Goal: Transaction & Acquisition: Purchase product/service

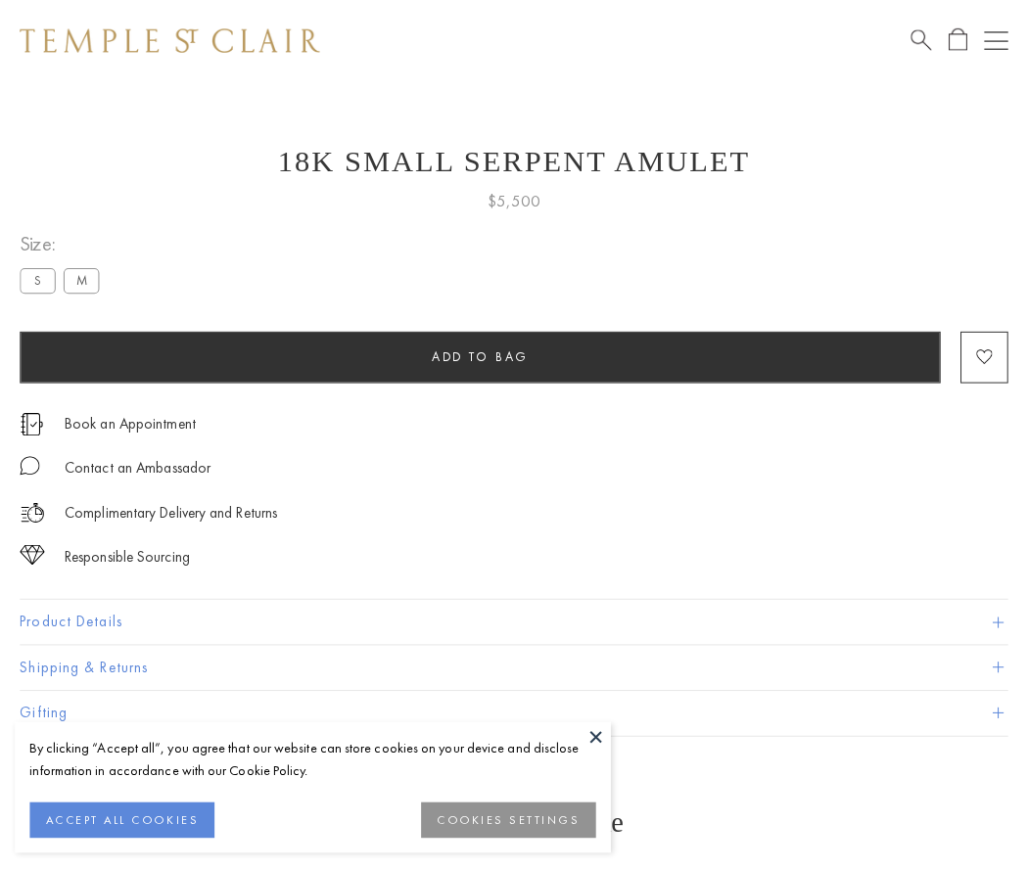
scroll to position [18, 0]
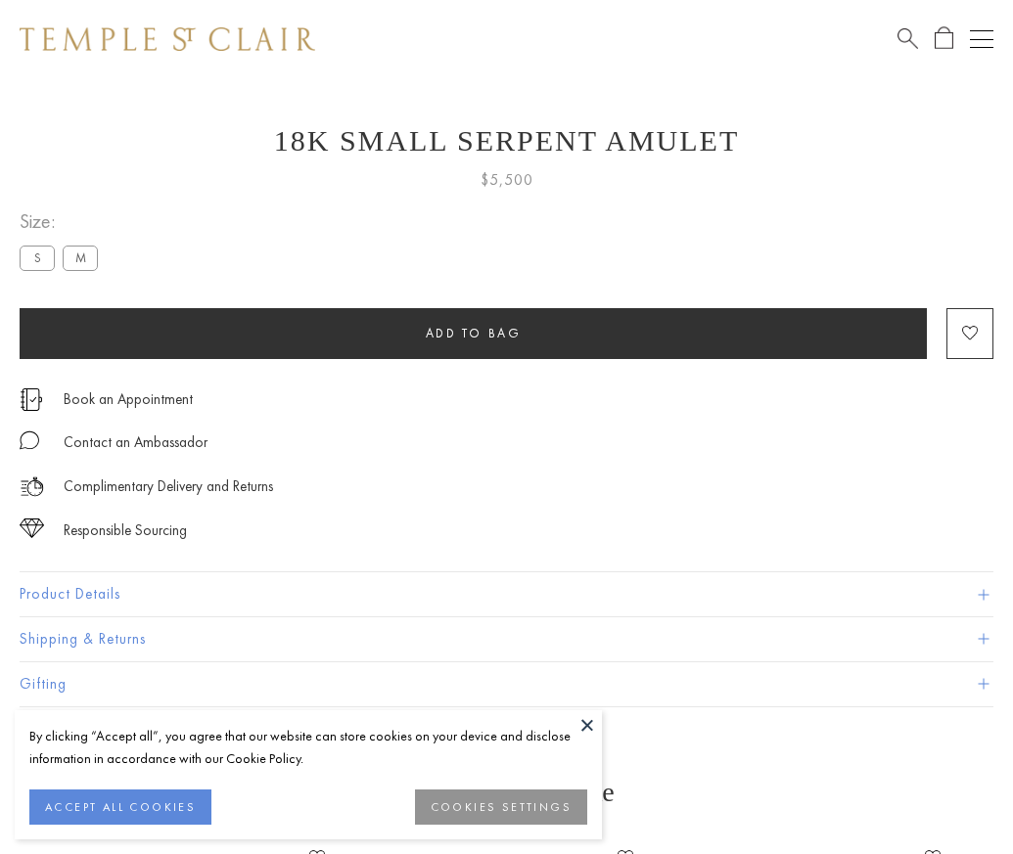
click at [473, 333] on span "Add to bag" at bounding box center [474, 333] width 96 height 17
